Goal: Ask a question: Seek information or help from site administrators or community

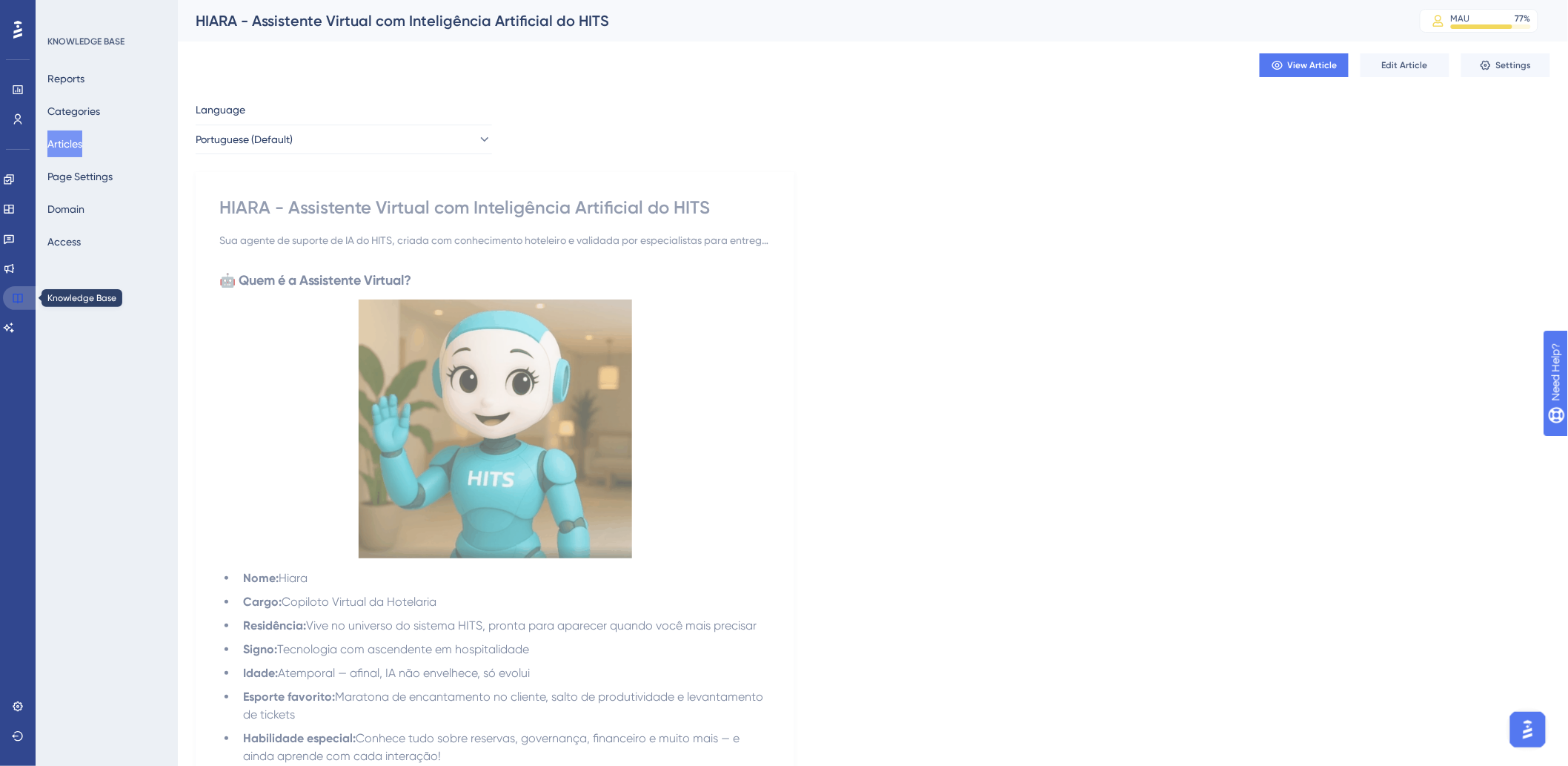
click at [17, 296] on icon at bounding box center [18, 298] width 10 height 10
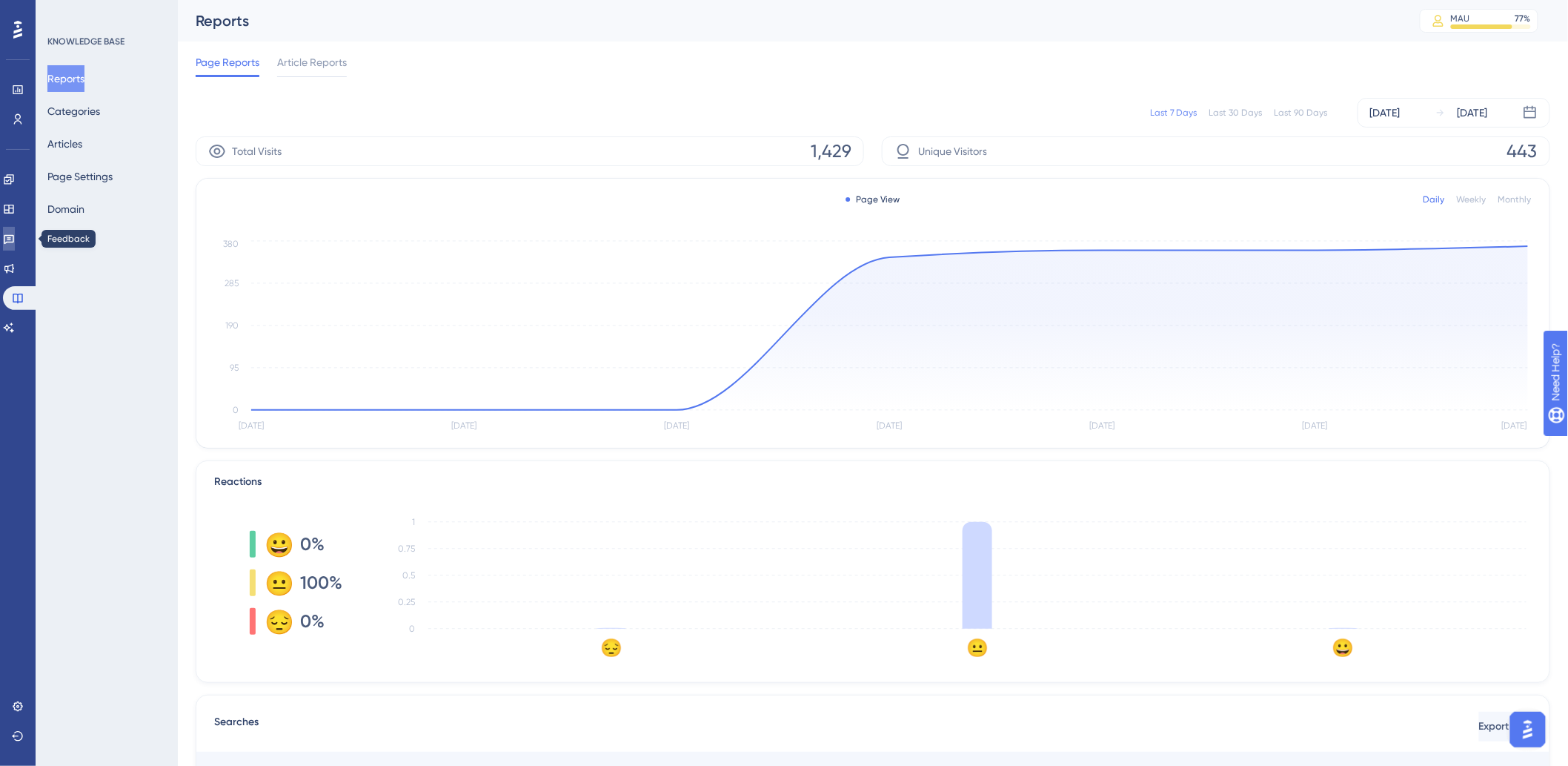
drag, startPoint x: 16, startPoint y: 237, endPoint x: 159, endPoint y: 201, distance: 147.5
click at [15, 237] on icon at bounding box center [9, 238] width 12 height 12
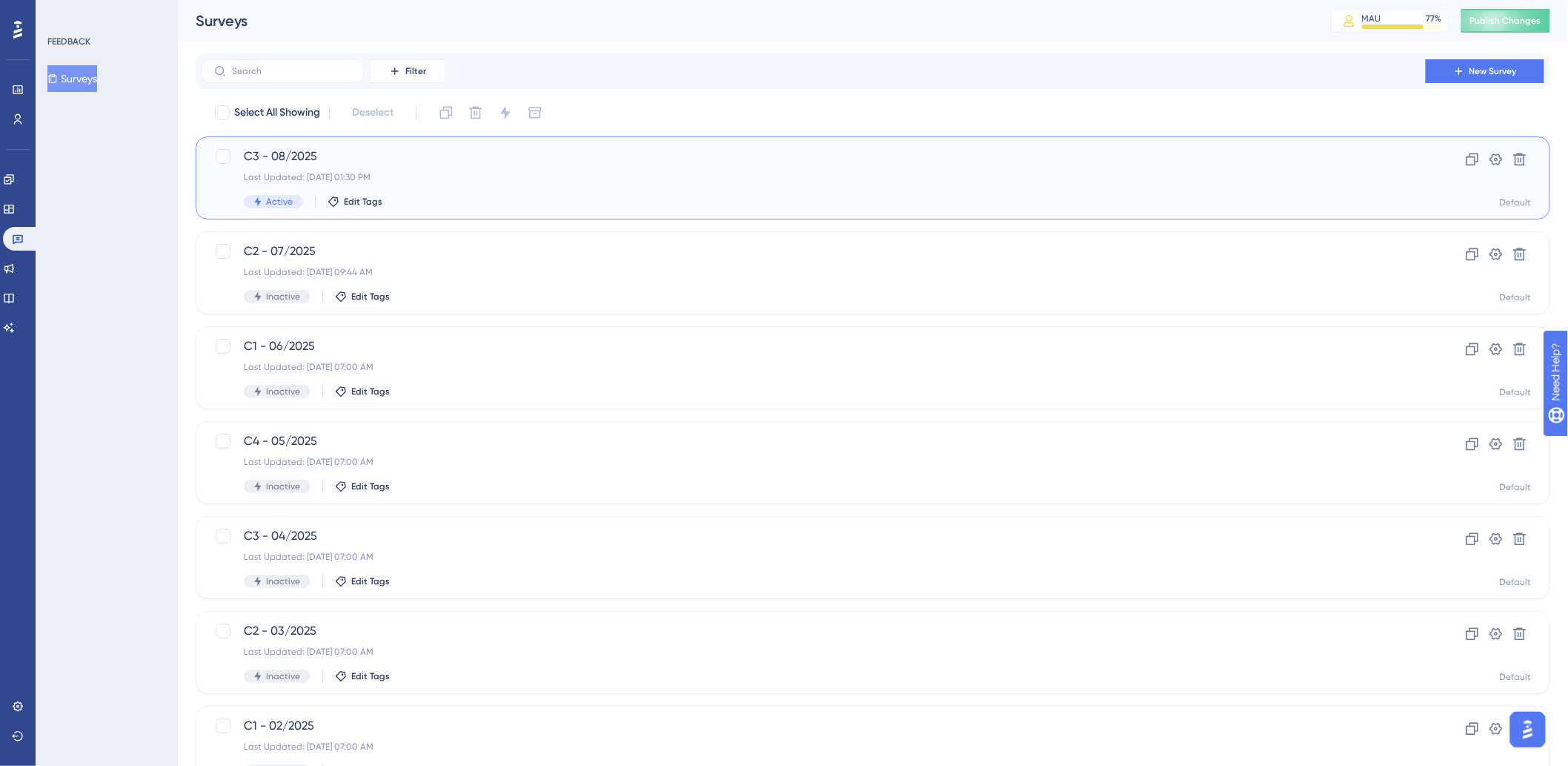
click at [448, 173] on div "Last Updated: [DATE] 01:30 PM" at bounding box center [813, 177] width 1140 height 12
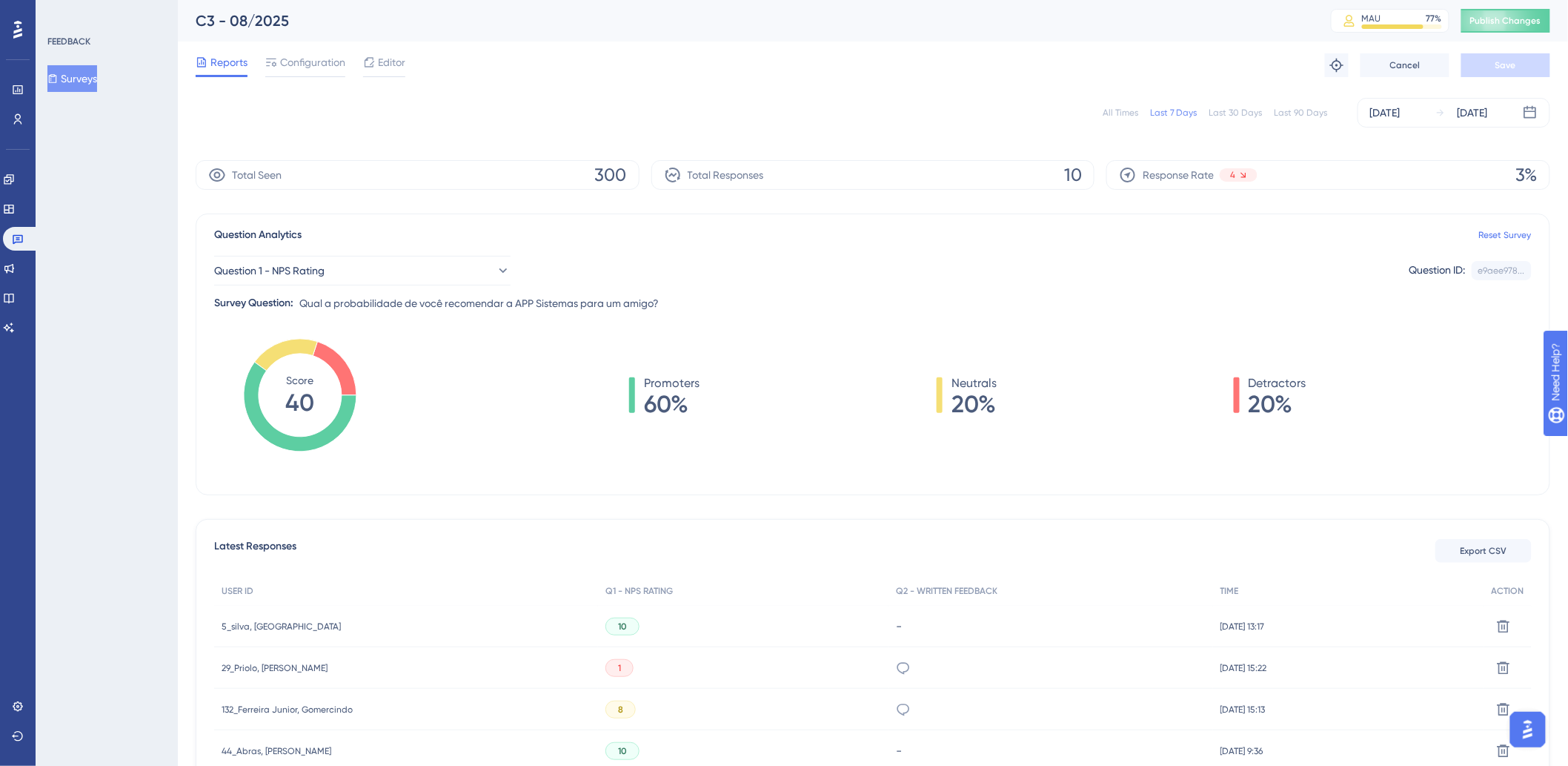
click at [1116, 112] on div "All Times" at bounding box center [1121, 112] width 36 height 12
click at [1529, 28] on button "Publish Changes" at bounding box center [1506, 21] width 89 height 24
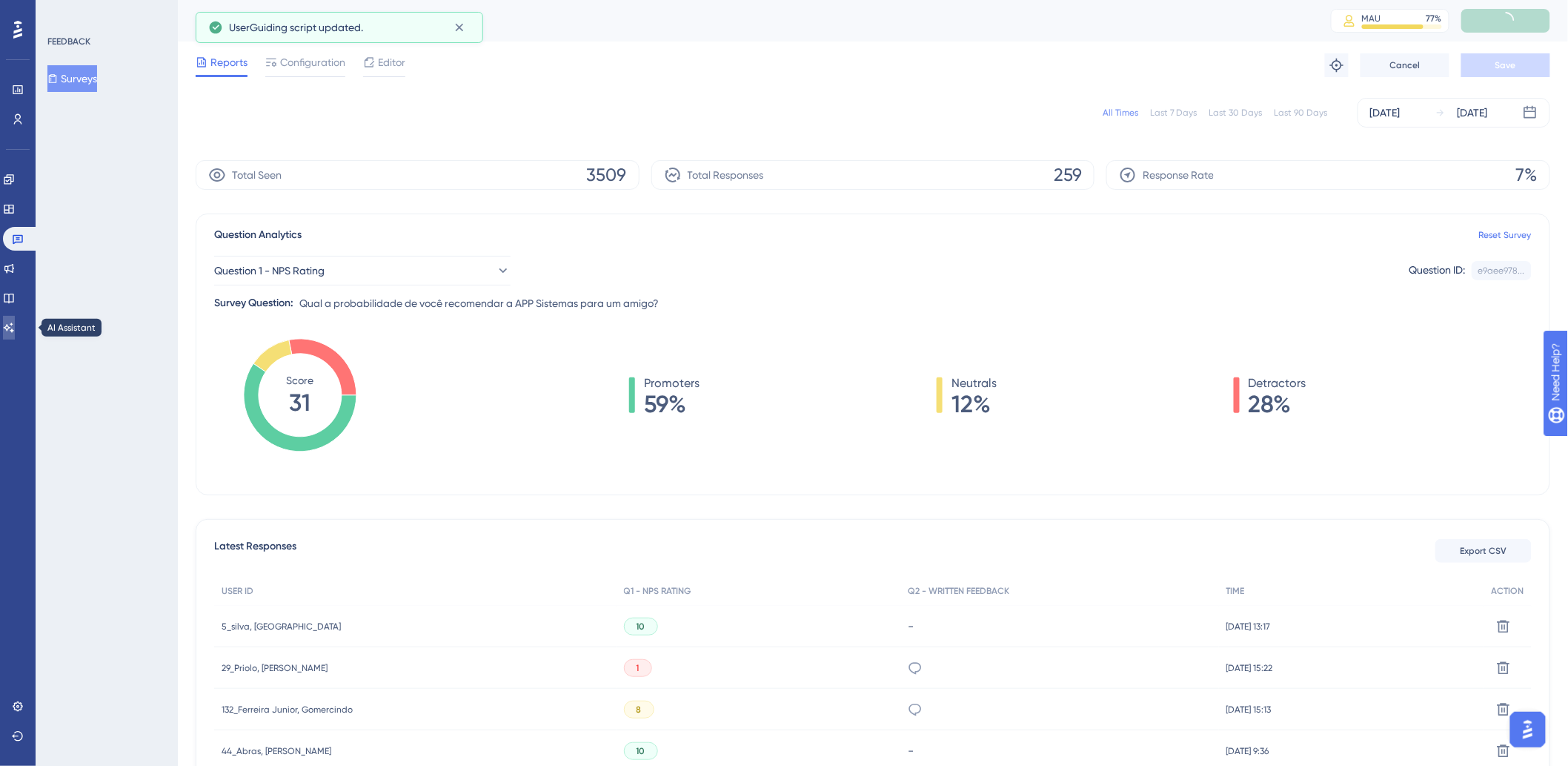
click at [15, 328] on link at bounding box center [9, 328] width 12 height 24
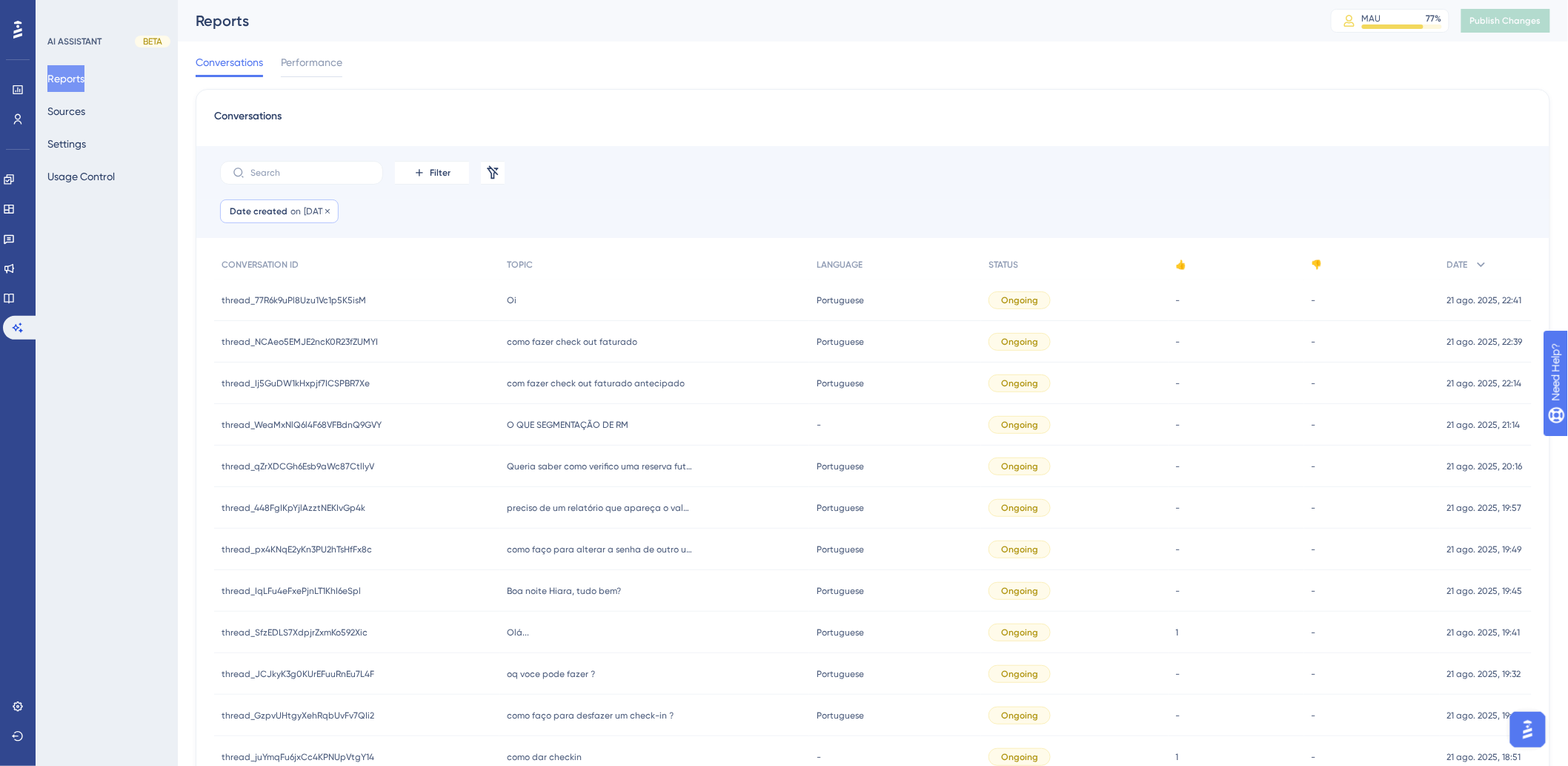
click at [316, 213] on span "[DATE]" at bounding box center [316, 212] width 25 height 12
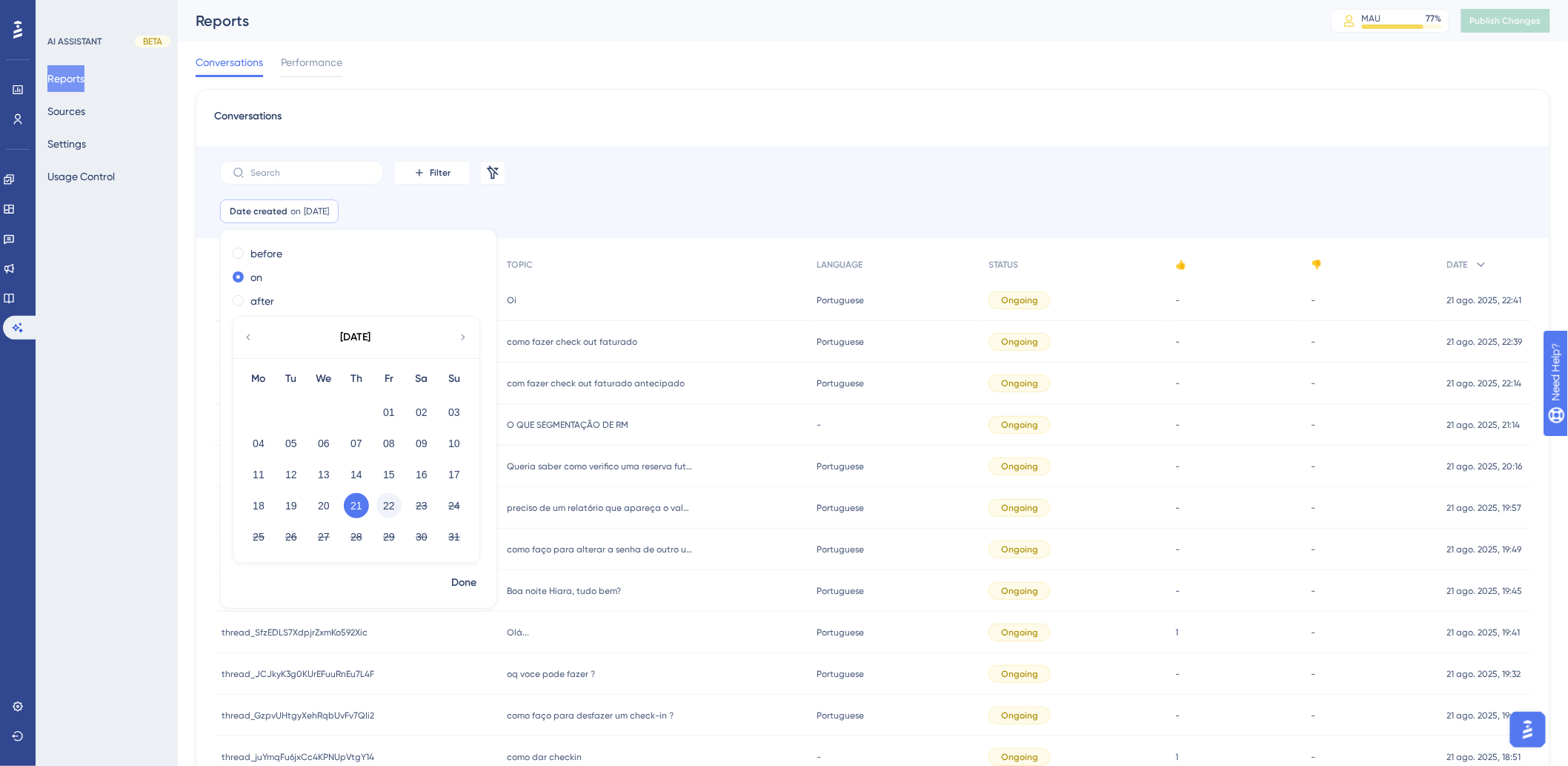
click at [390, 510] on button "22" at bounding box center [389, 505] width 25 height 25
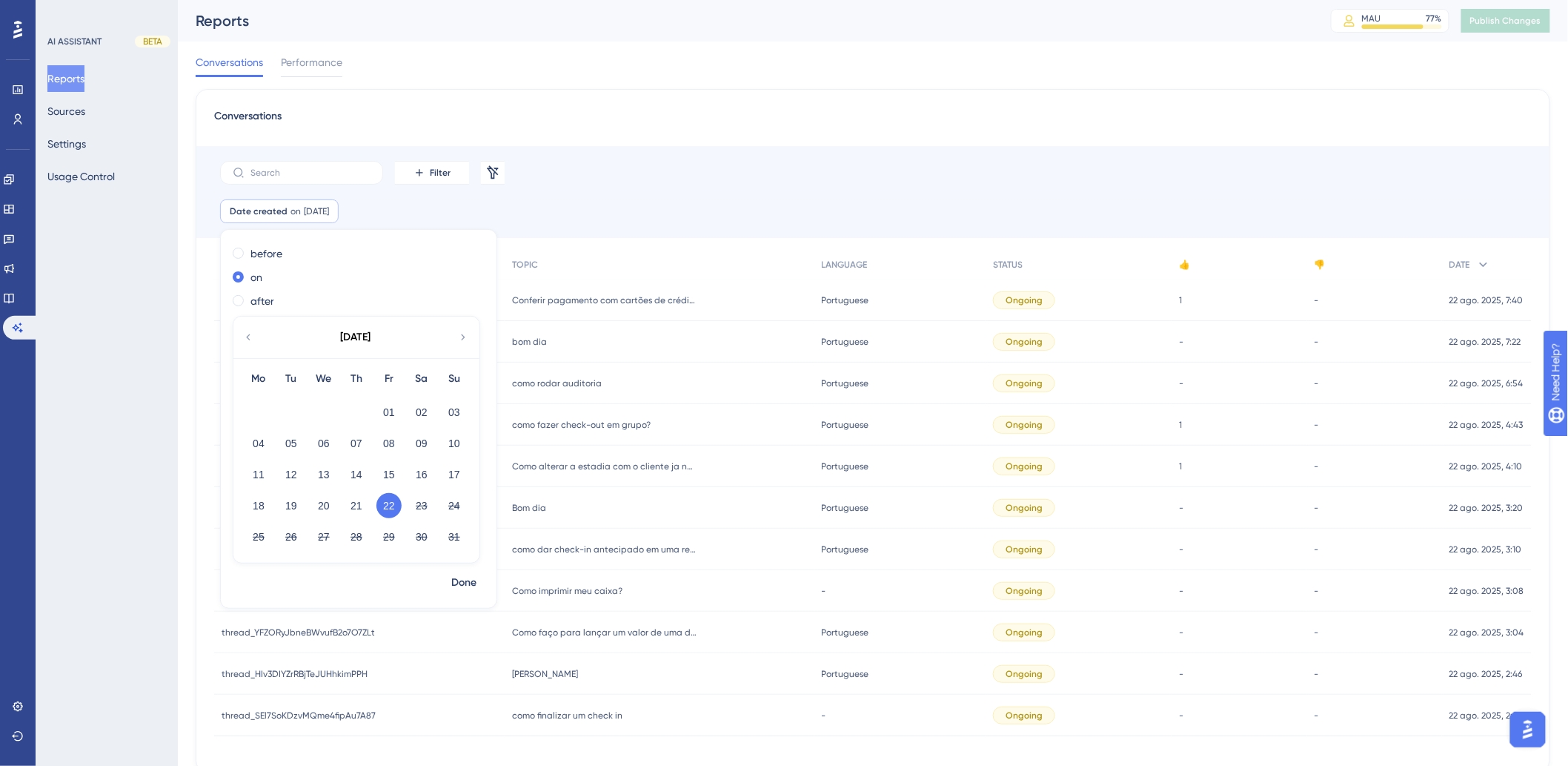
click at [693, 130] on div "Conversations" at bounding box center [873, 120] width 1318 height 27
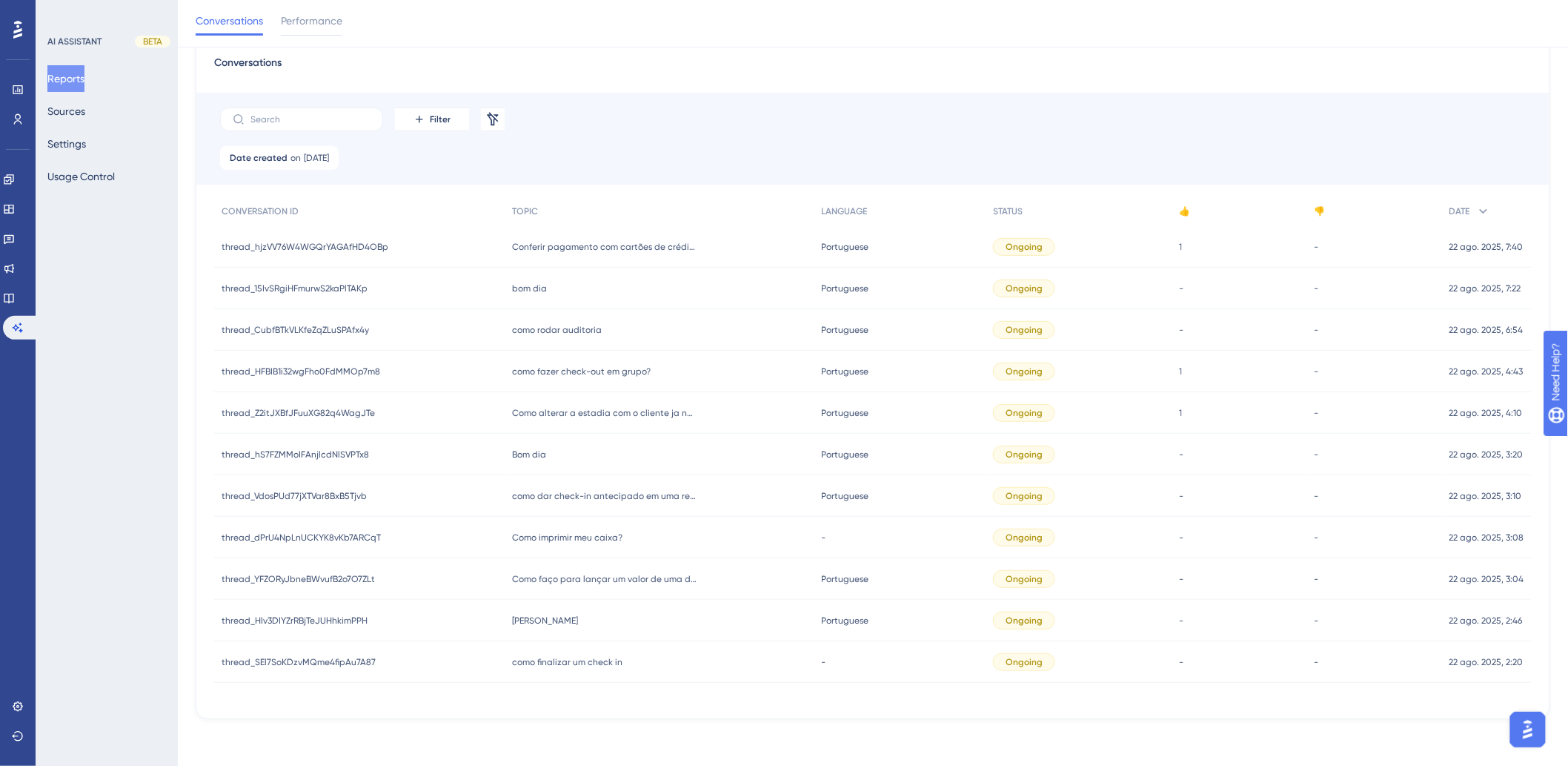
scroll to position [60, 0]
click at [1526, 727] on img "Open AI Assistant Launcher" at bounding box center [1527, 728] width 27 height 27
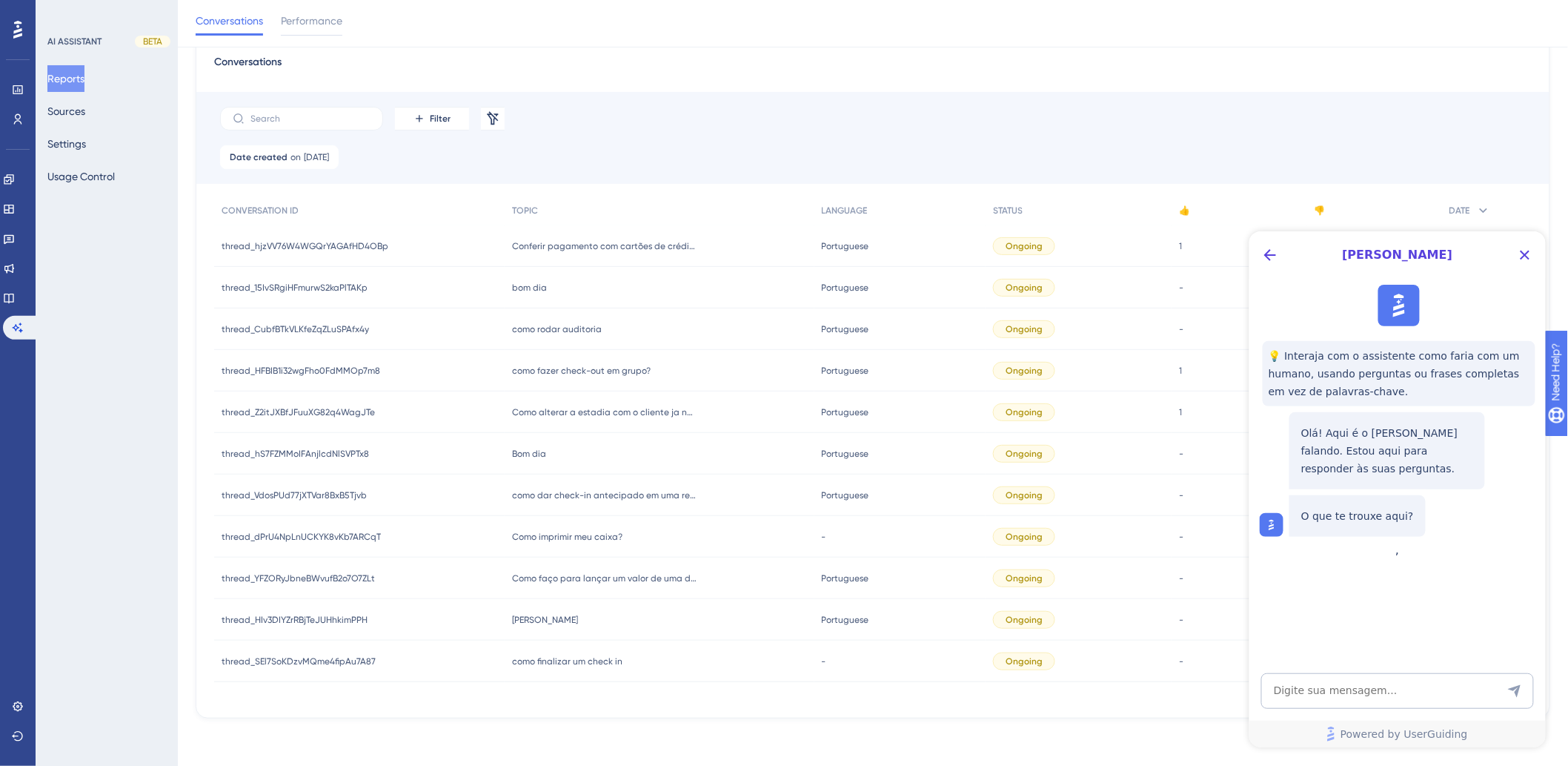
scroll to position [0, 0]
click at [13, 300] on icon at bounding box center [9, 298] width 12 height 12
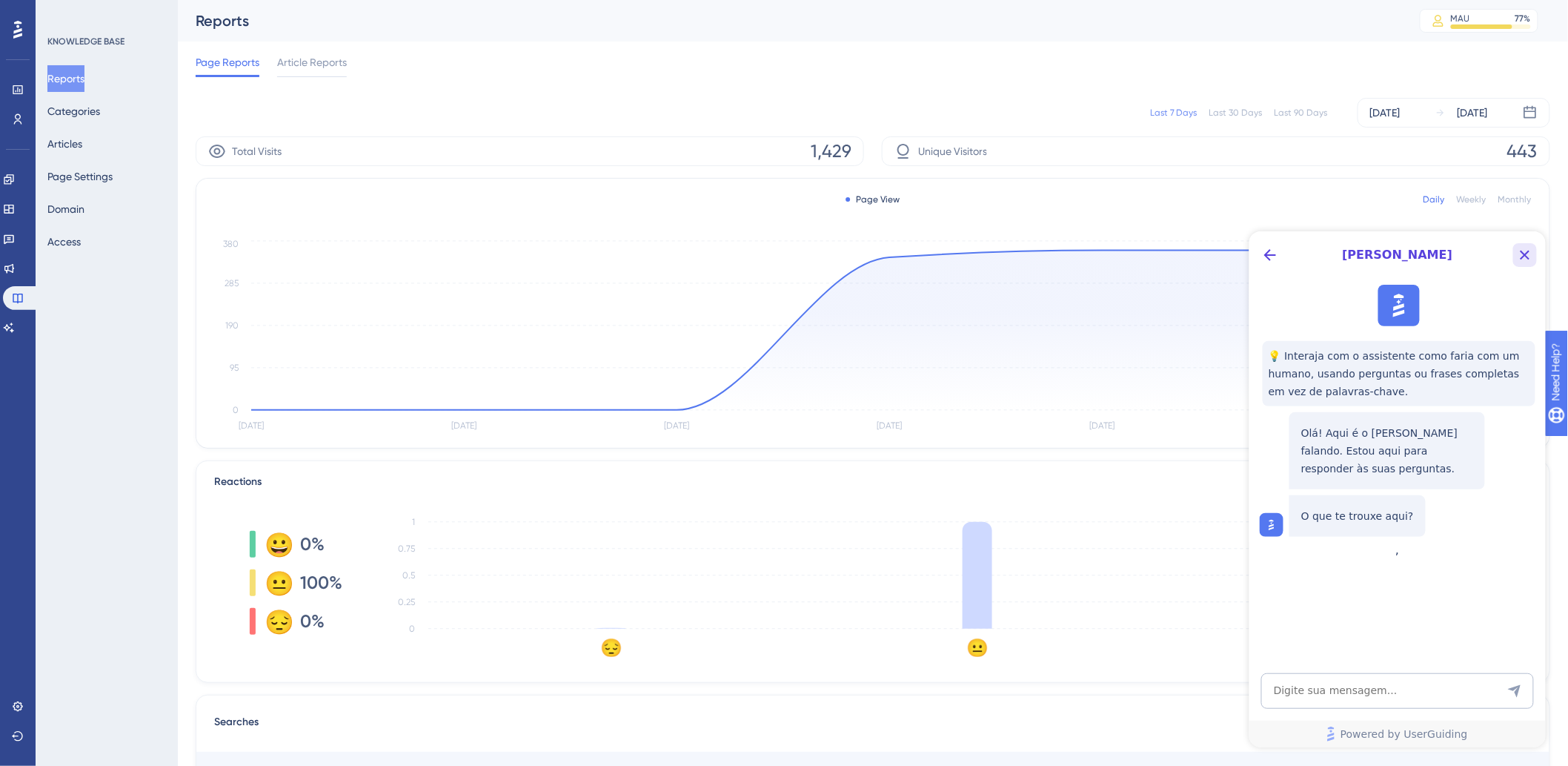
click at [1521, 247] on icon "Close Button" at bounding box center [1524, 254] width 18 height 18
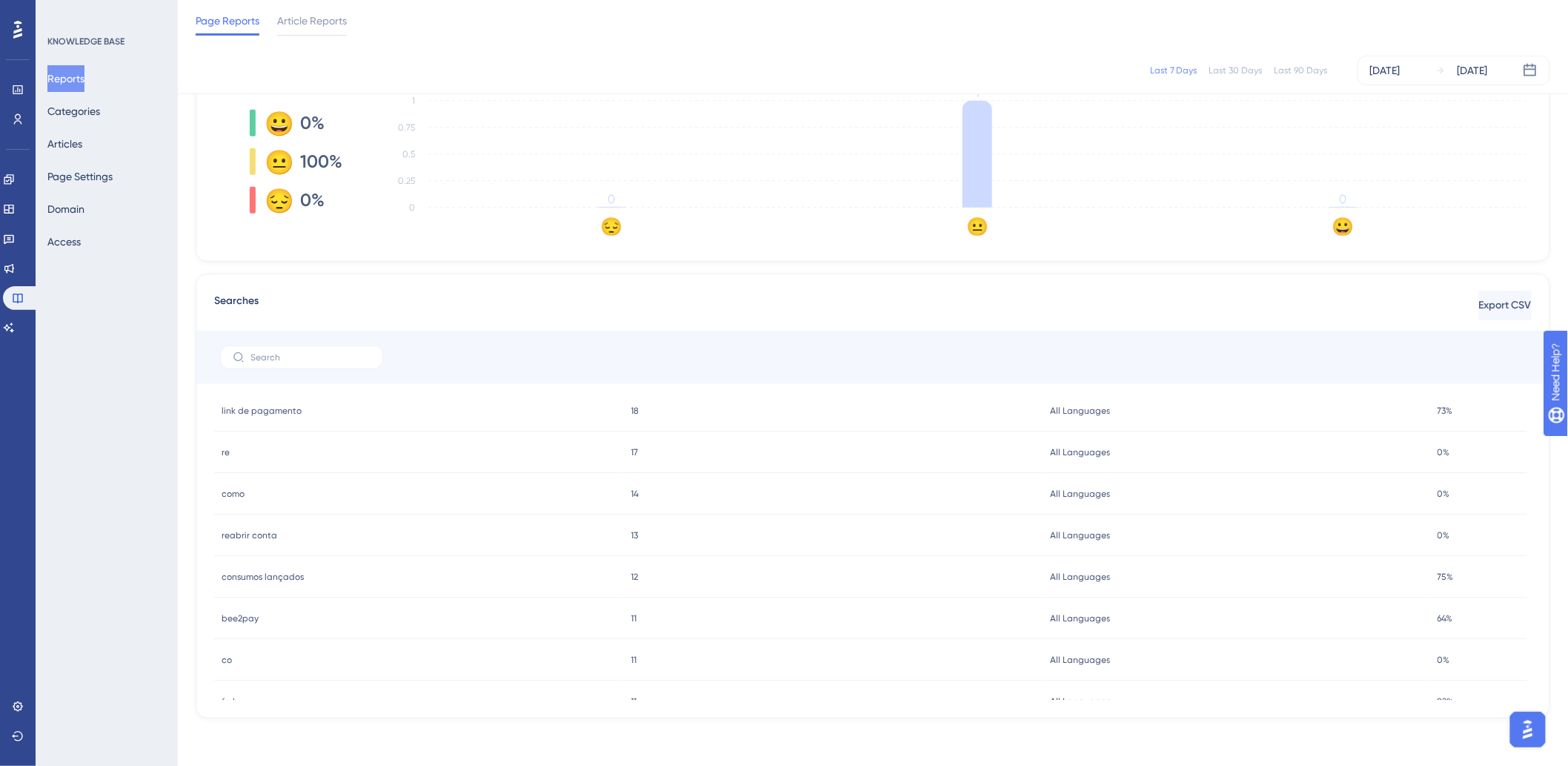
scroll to position [159, 0]
click at [15, 322] on icon at bounding box center [9, 328] width 12 height 12
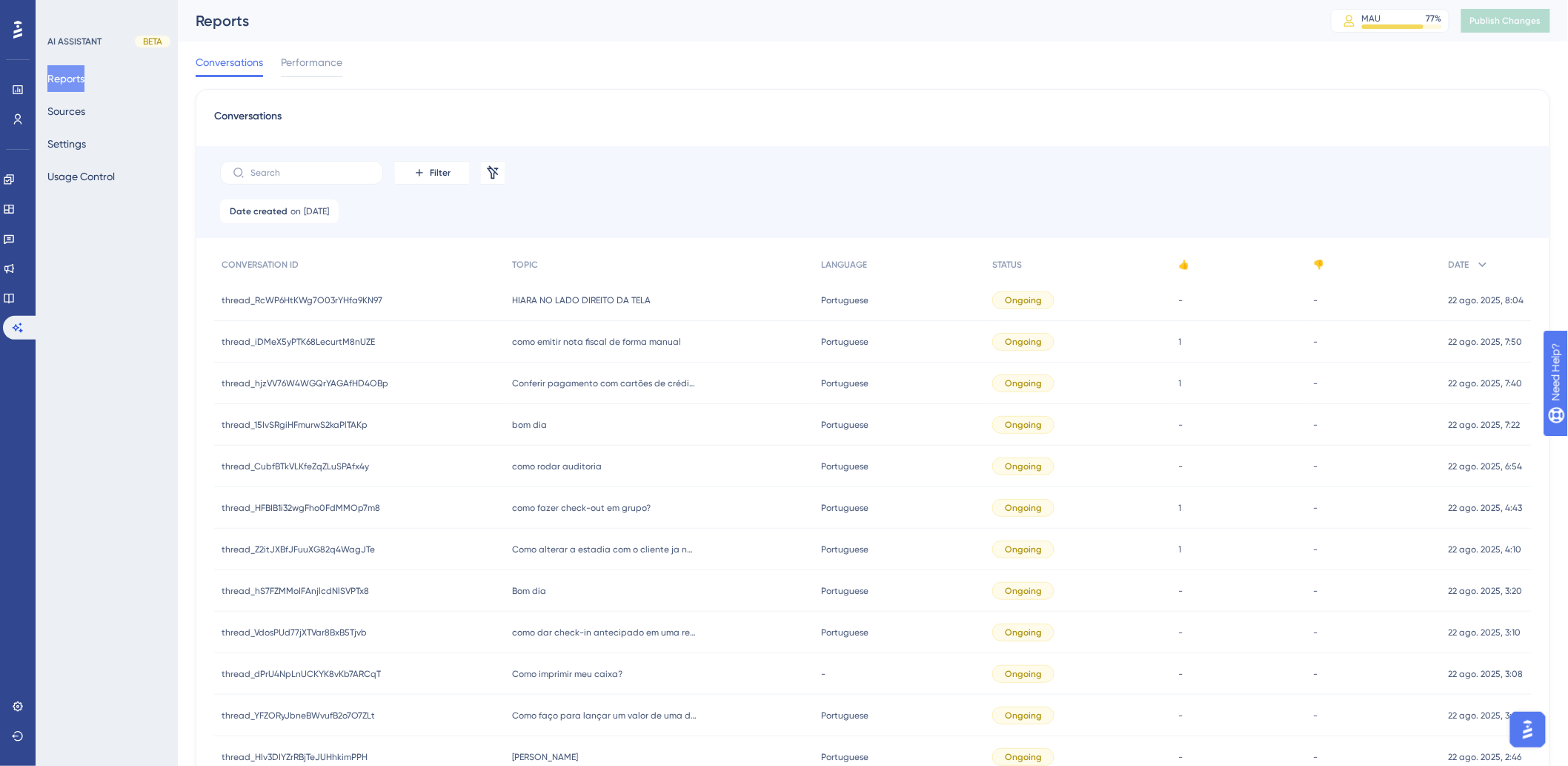
click at [1536, 732] on img "Open AI Assistant Launcher" at bounding box center [1527, 728] width 27 height 27
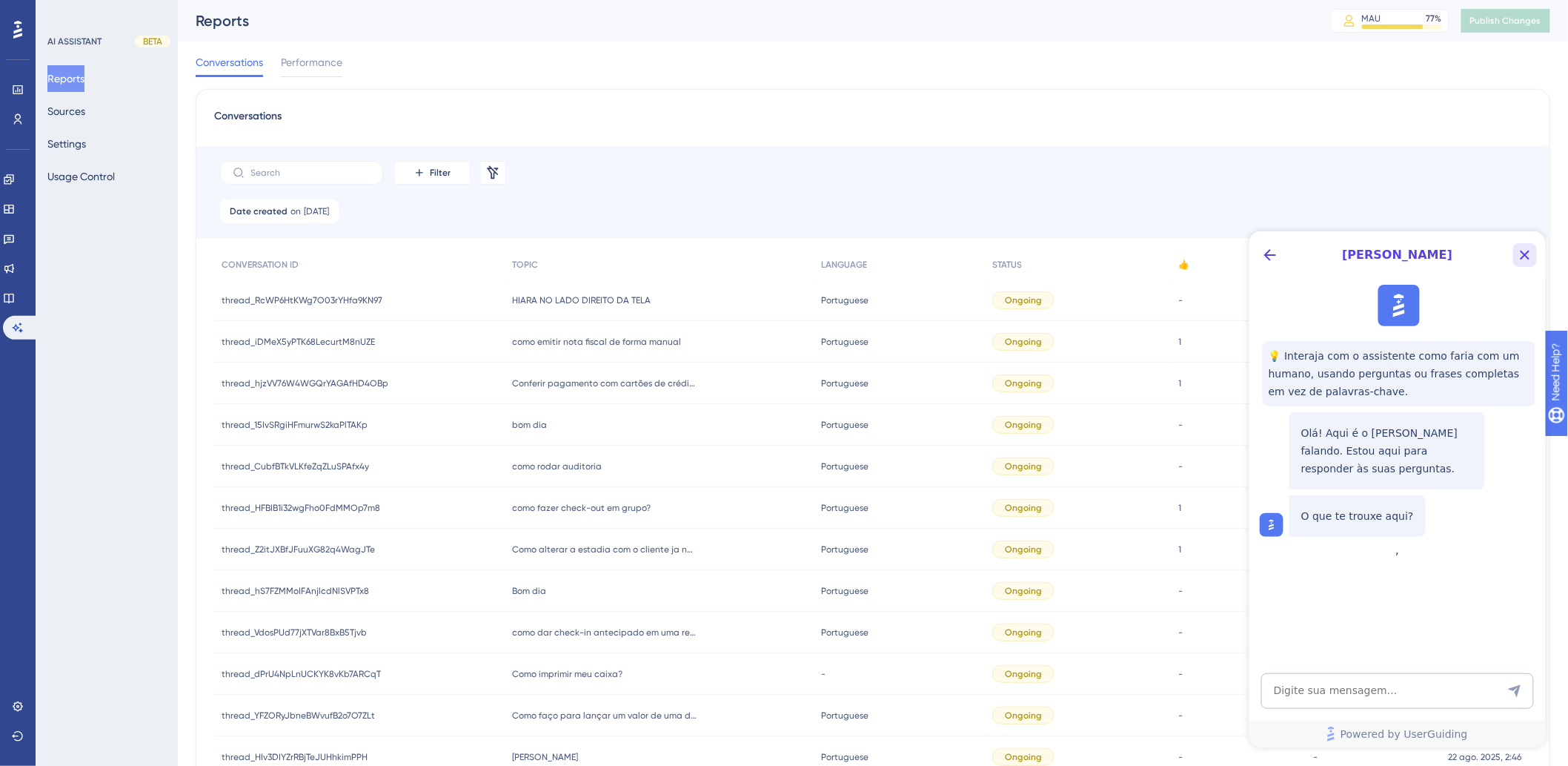
drag, startPoint x: 1520, startPoint y: 255, endPoint x: 2574, endPoint y: 465, distance: 1074.7
click at [1520, 255] on icon "Close Button" at bounding box center [1524, 254] width 18 height 18
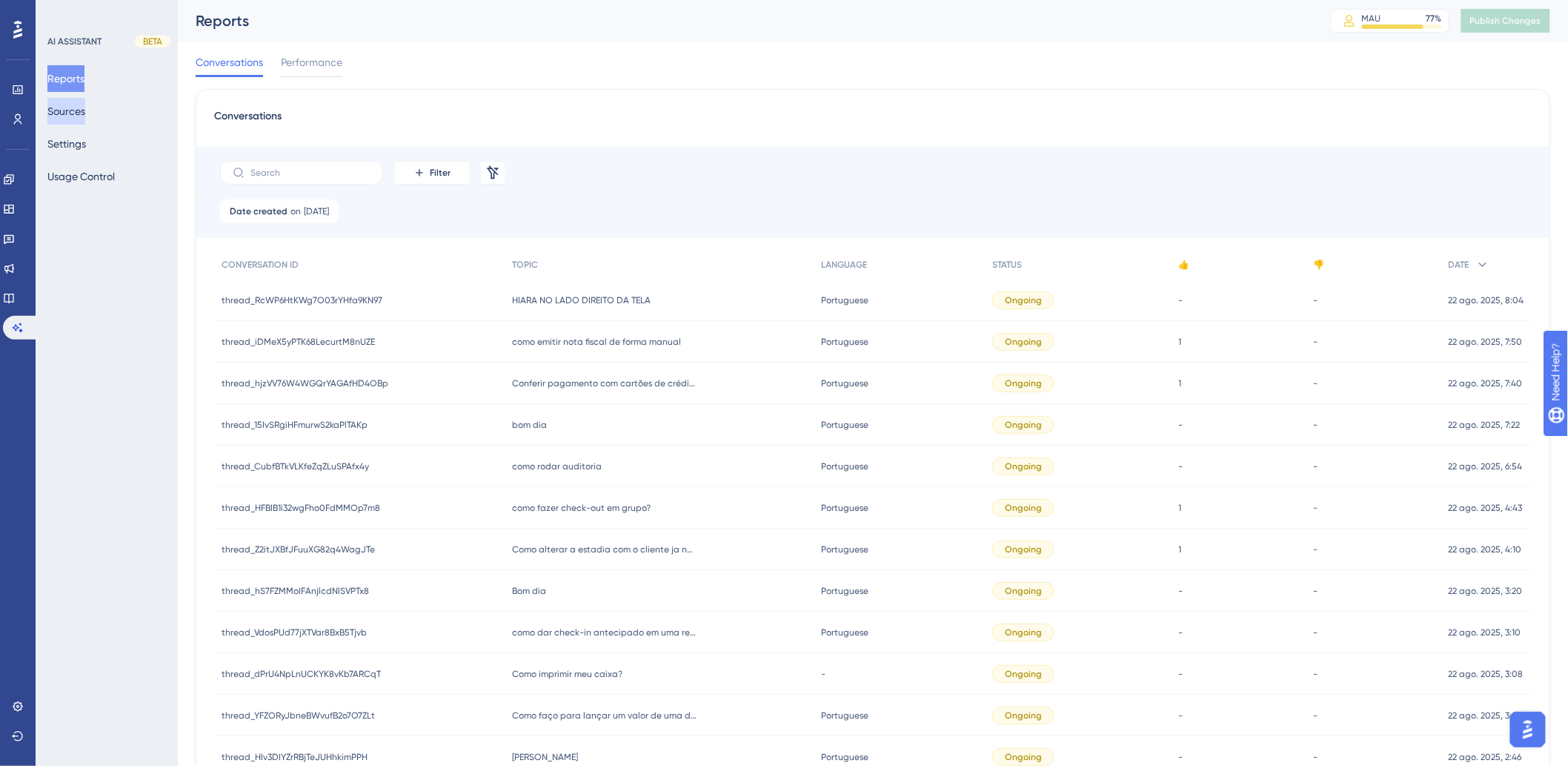
click at [82, 106] on button "Sources" at bounding box center [67, 110] width 38 height 27
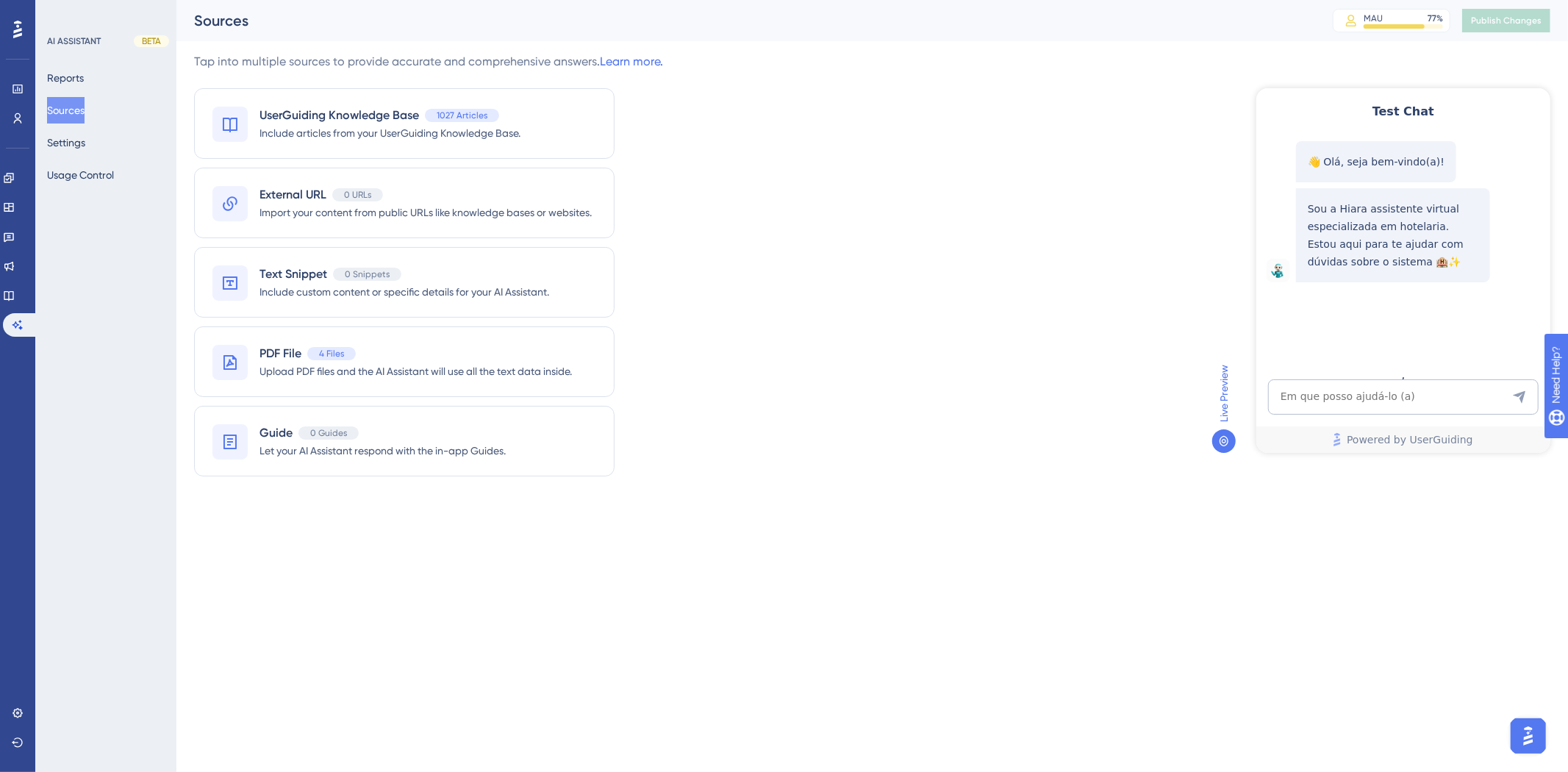
click at [1329, 414] on div "Powered by UserGuiding" at bounding box center [1402, 415] width 294 height 74
click at [1329, 404] on textarea "AI Assistant Text Input" at bounding box center [1402, 396] width 270 height 35
paste textarea "Como cadastrar um tipo de diária?"
type textarea "Como cadastrar um tipo de diária?"
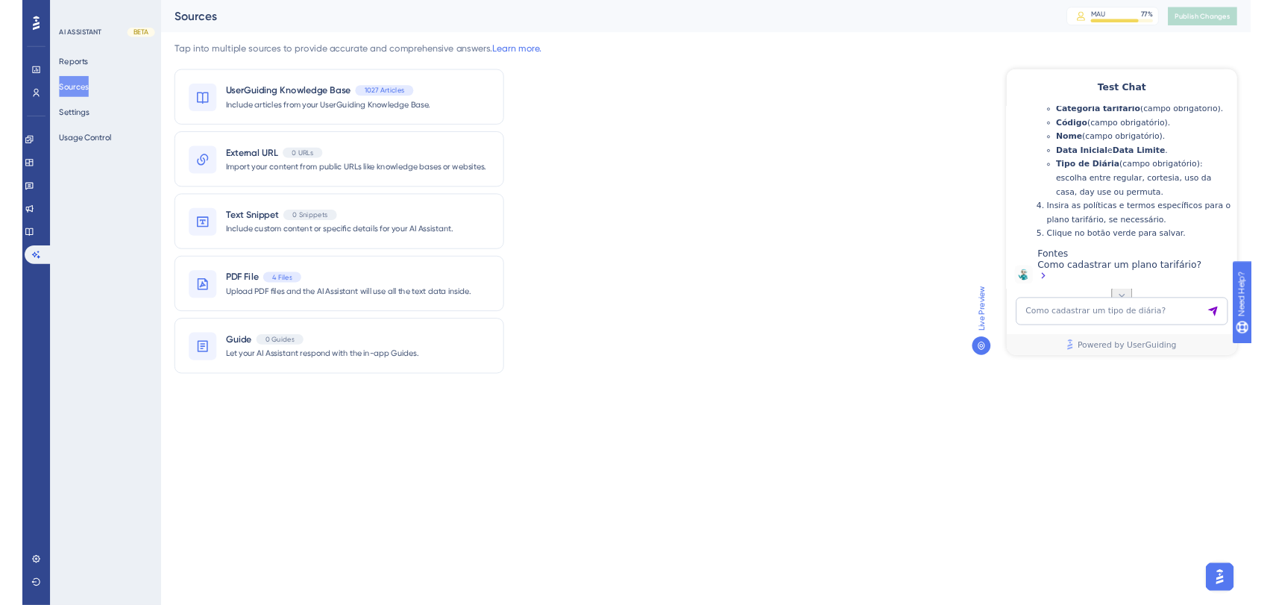
scroll to position [460, 0]
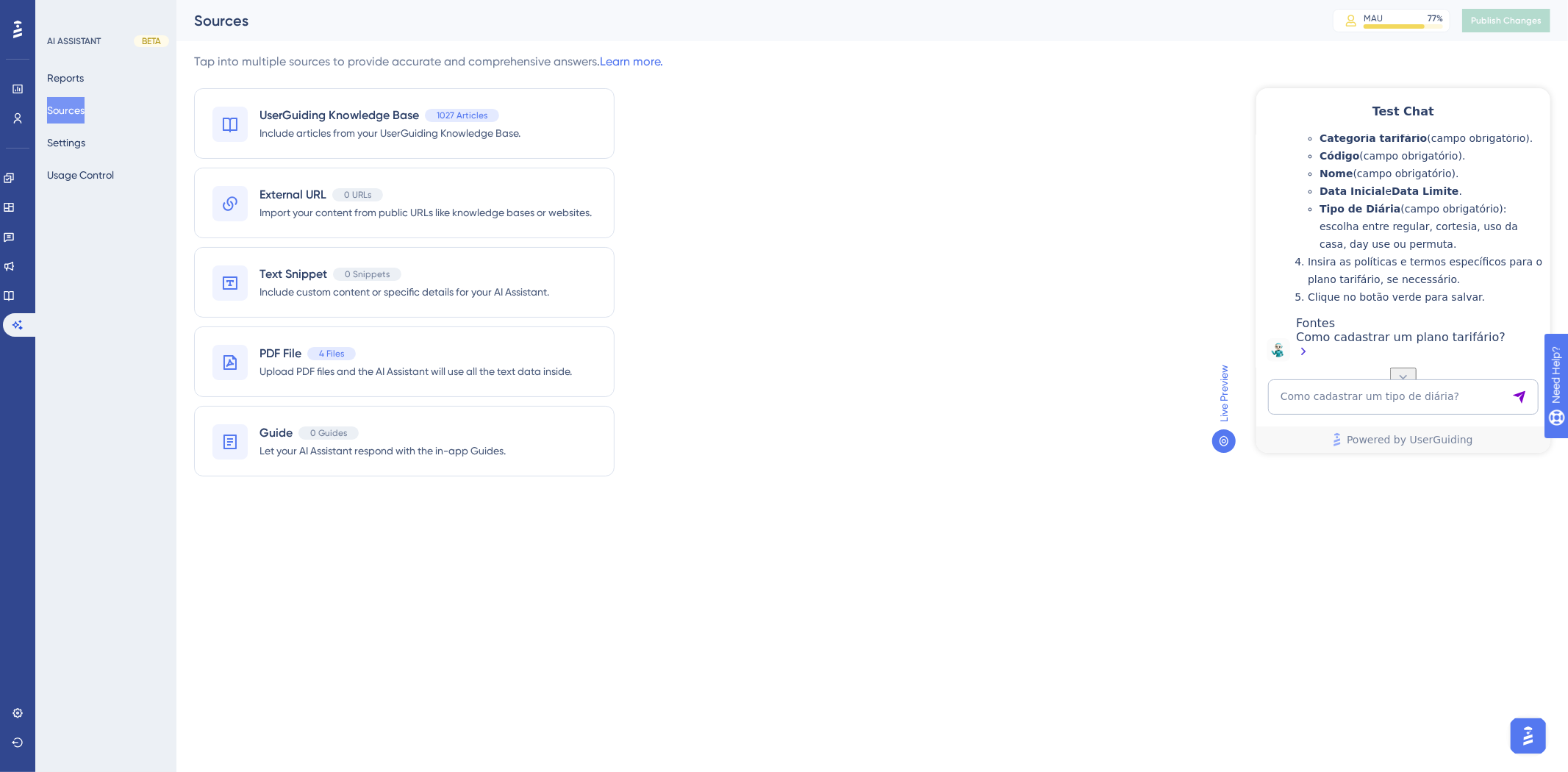
click at [1377, 340] on div "Como cadastrar um plano tarifário?" at bounding box center [1418, 345] width 247 height 32
click at [13, 722] on link at bounding box center [18, 714] width 12 height 24
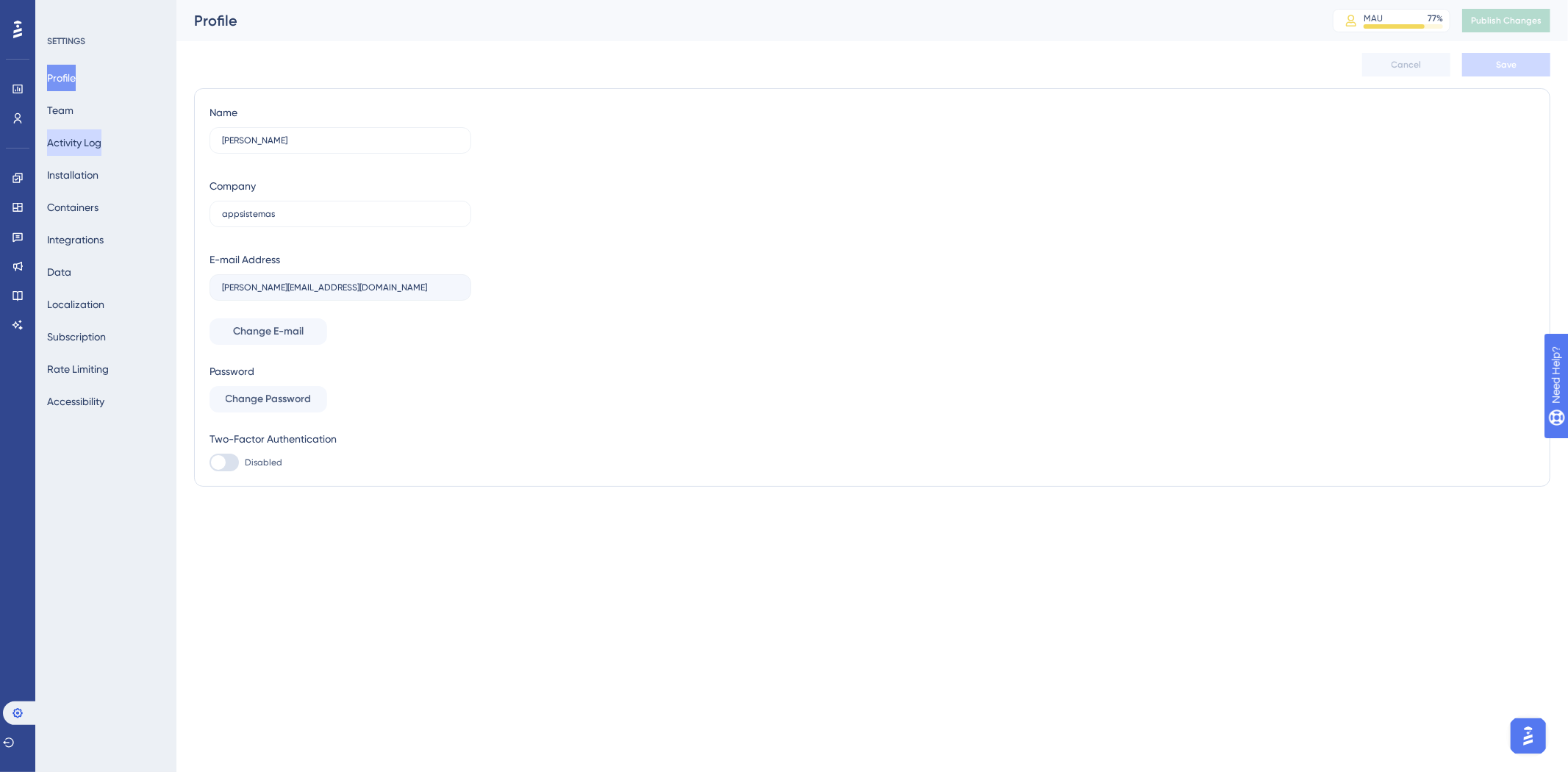
click at [72, 137] on button "Activity Log" at bounding box center [74, 142] width 54 height 27
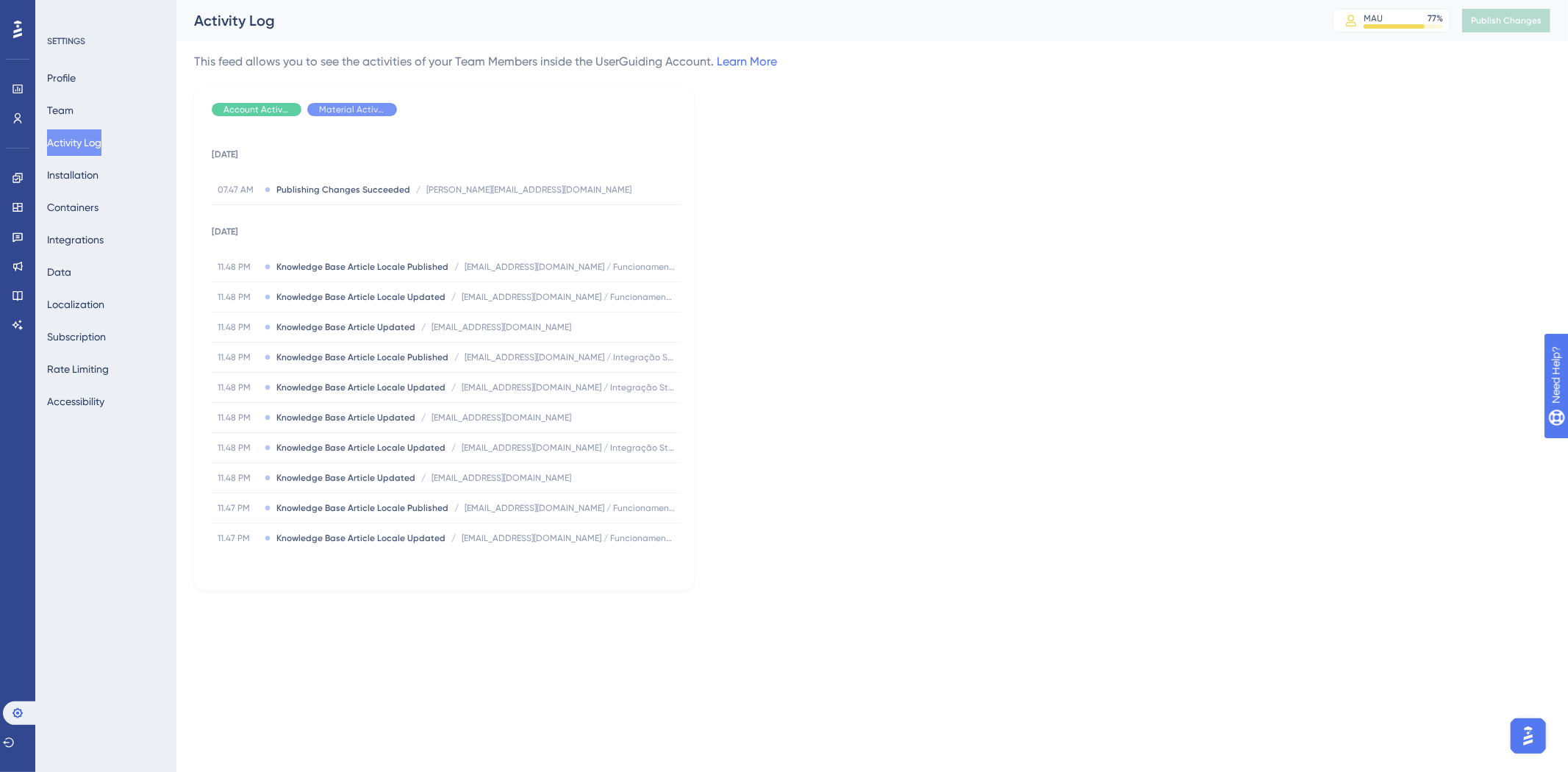
click at [351, 101] on div "Account Activity Material Activity [DATE] 07.47 AM Publishing Changes Succeeded…" at bounding box center [443, 339] width 500 height 502
click at [340, 108] on div "Hide" at bounding box center [352, 108] width 90 height 13
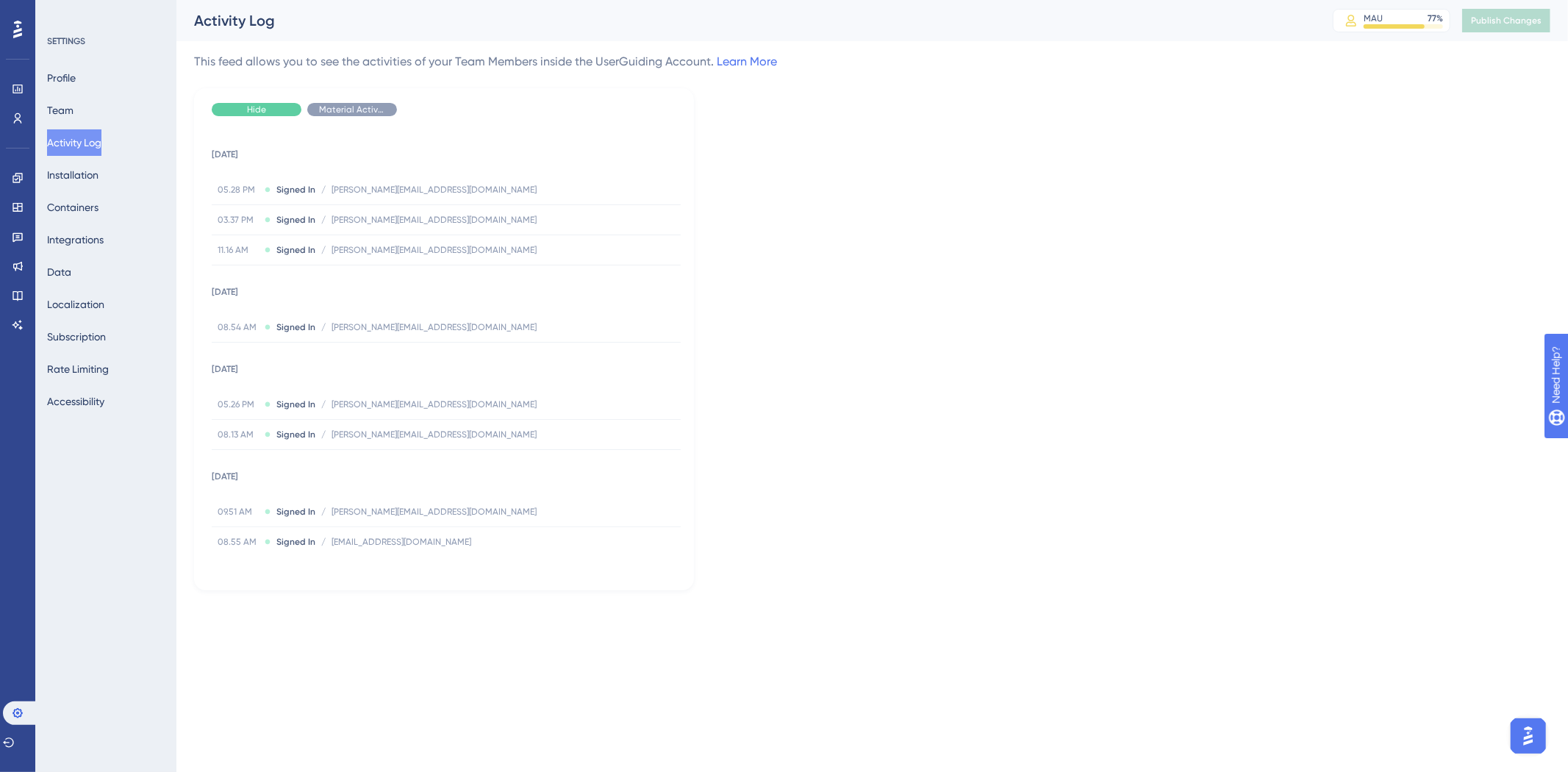
click at [253, 113] on span "Hide" at bounding box center [256, 109] width 19 height 12
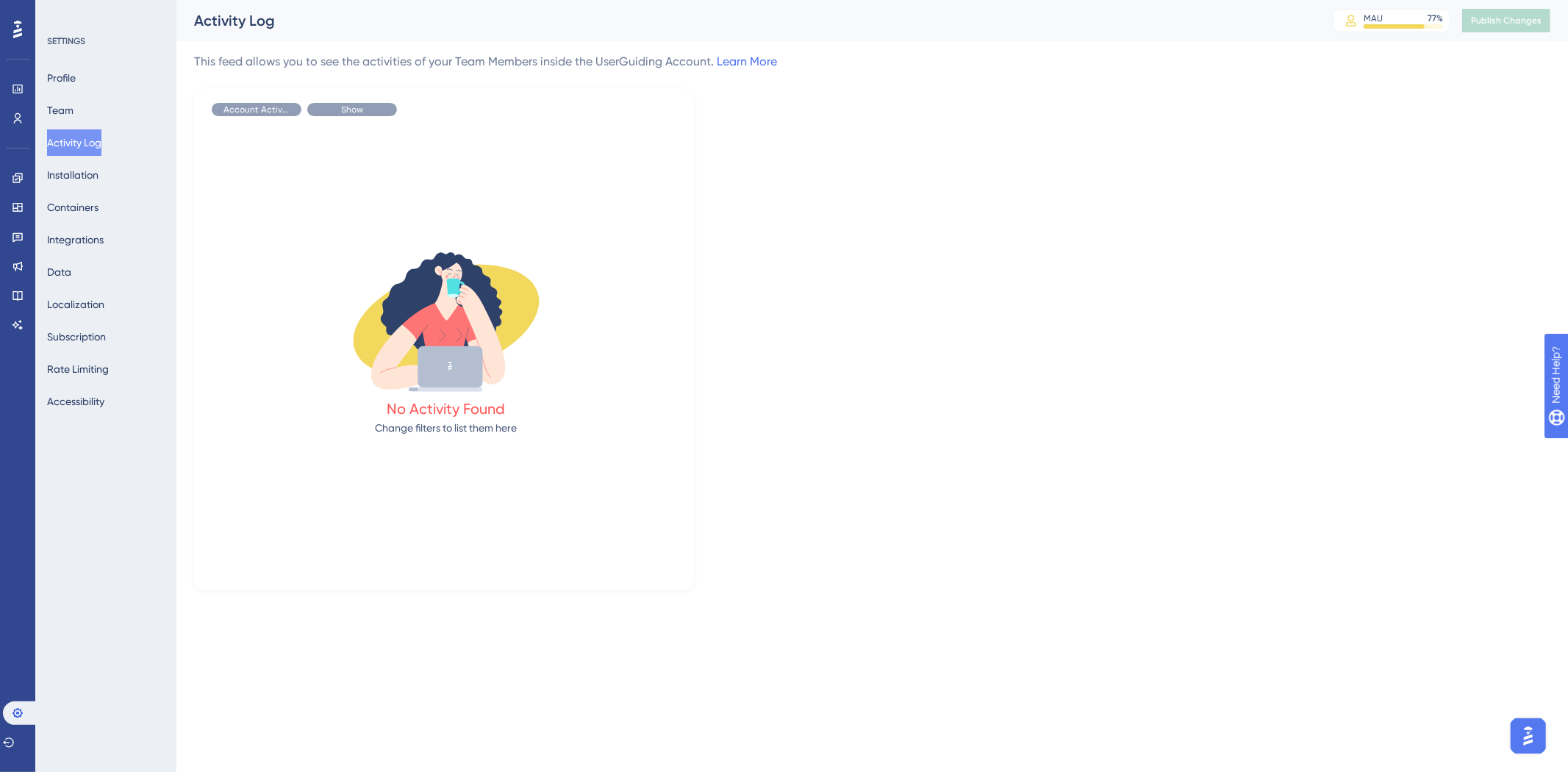
click at [328, 106] on div "Show" at bounding box center [352, 108] width 90 height 13
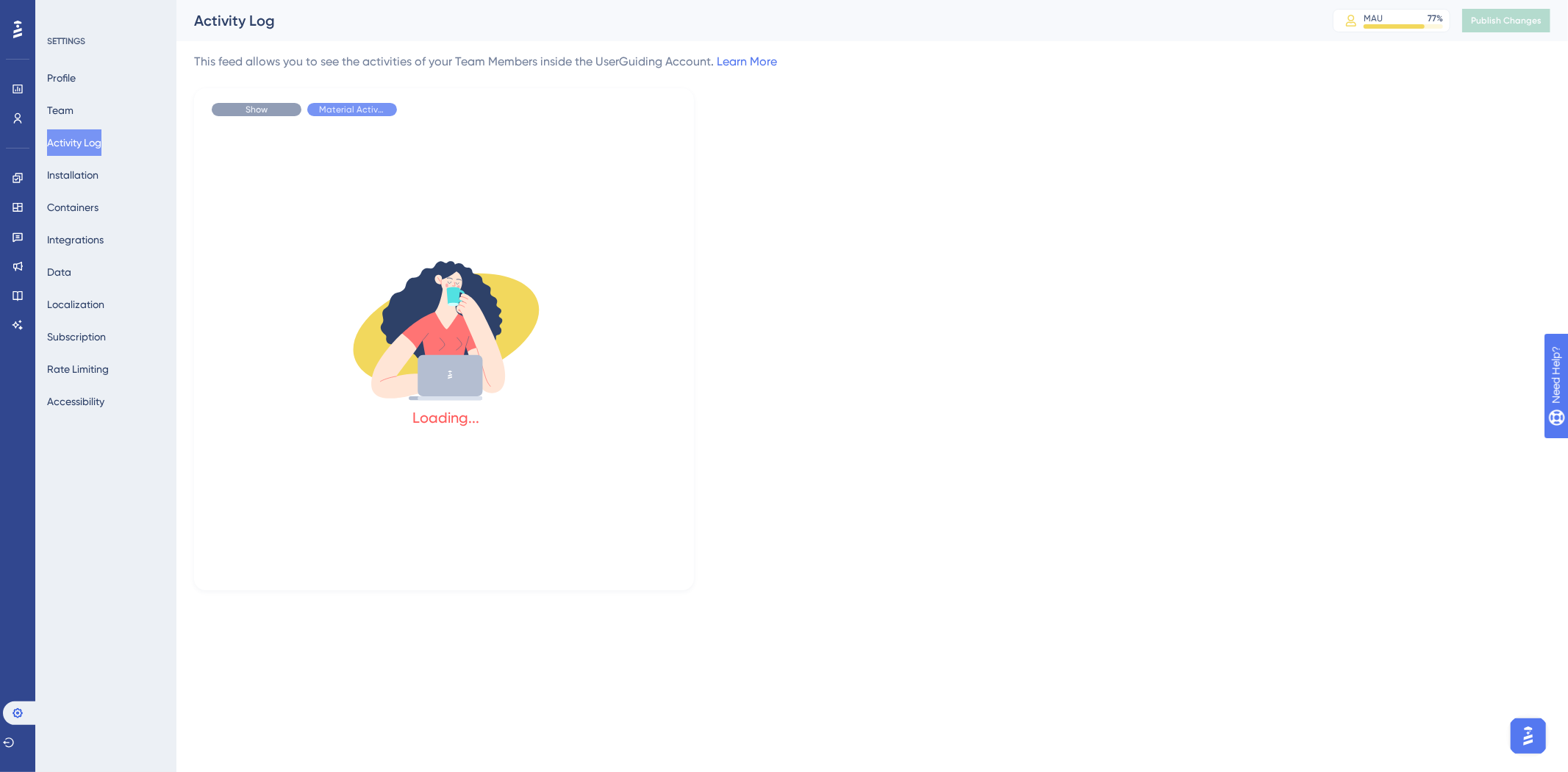
click at [276, 106] on div "Show" at bounding box center [256, 108] width 90 height 13
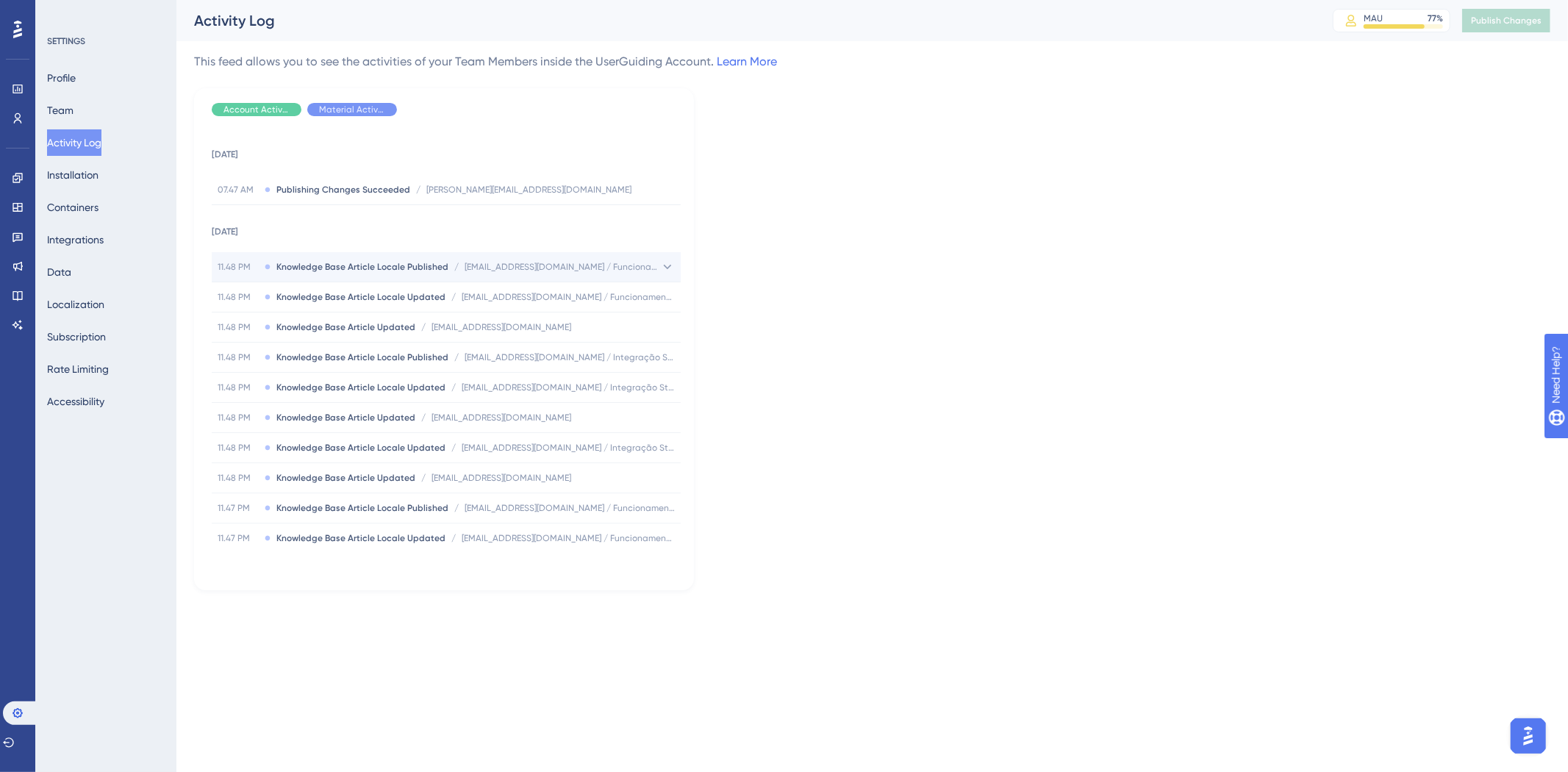
click at [662, 267] on icon at bounding box center [667, 266] width 15 height 15
